Goal: Task Accomplishment & Management: Manage account settings

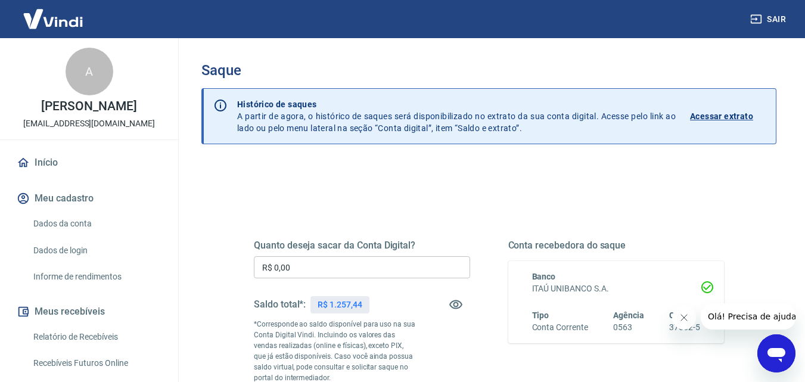
click at [309, 262] on input "R$ 0,00" at bounding box center [362, 267] width 216 height 22
type input "R$ 1.257,44"
click at [686, 315] on icon "Fechar mensagem da empresa" at bounding box center [683, 318] width 6 height 6
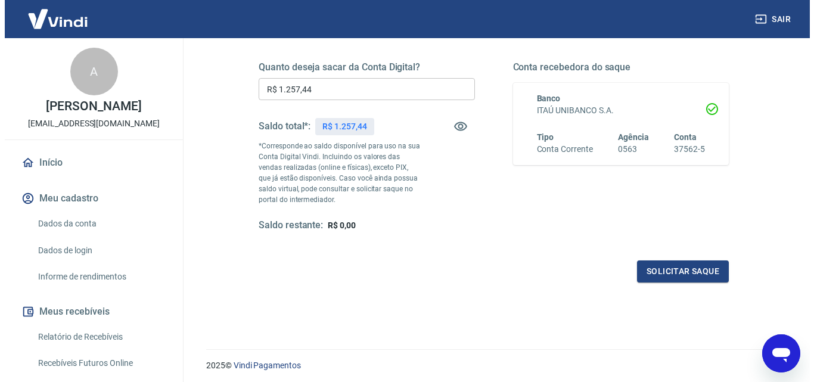
scroll to position [179, 0]
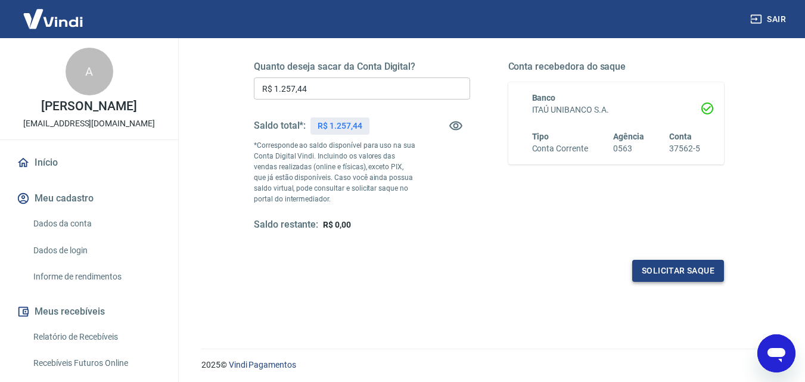
click at [695, 276] on button "Solicitar saque" at bounding box center [678, 271] width 92 height 22
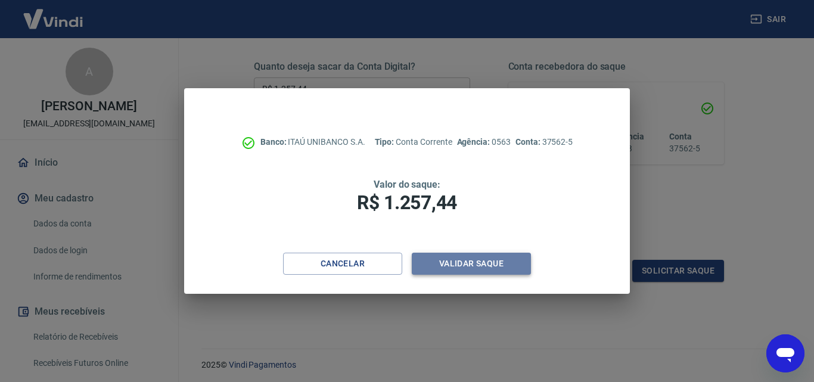
click at [493, 260] on button "Validar saque" at bounding box center [471, 264] width 119 height 22
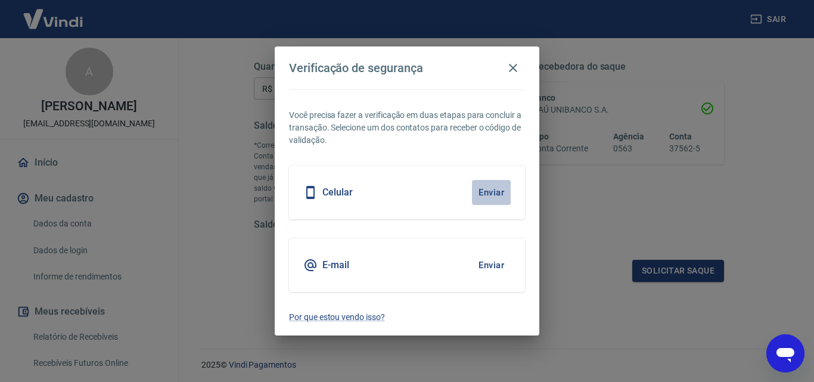
click at [498, 195] on button "Enviar" at bounding box center [491, 192] width 39 height 25
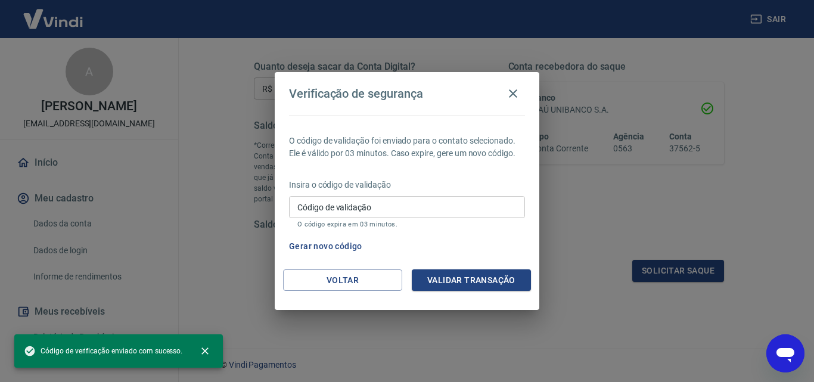
drag, startPoint x: 484, startPoint y: 208, endPoint x: 483, endPoint y: 200, distance: 8.4
click at [484, 208] on input "Código de validação" at bounding box center [407, 207] width 236 height 22
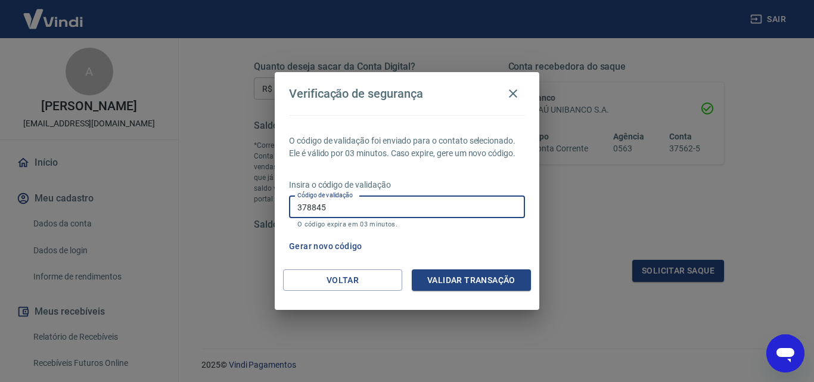
type input "378845"
click at [469, 272] on button "Validar transação" at bounding box center [471, 280] width 119 height 22
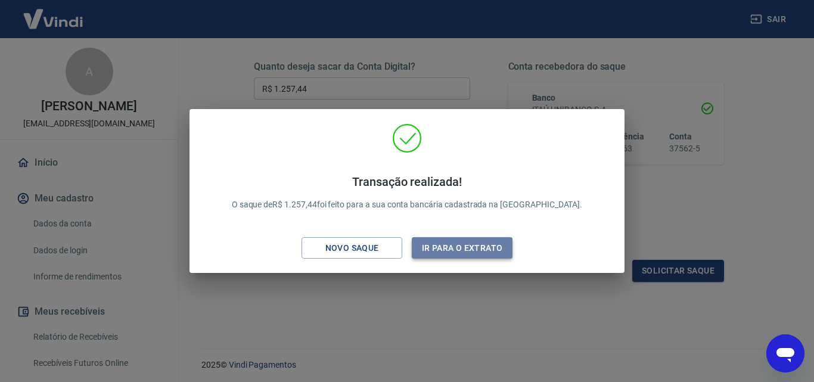
click at [491, 251] on button "Ir para o extrato" at bounding box center [462, 248] width 101 height 22
